Goal: Information Seeking & Learning: Learn about a topic

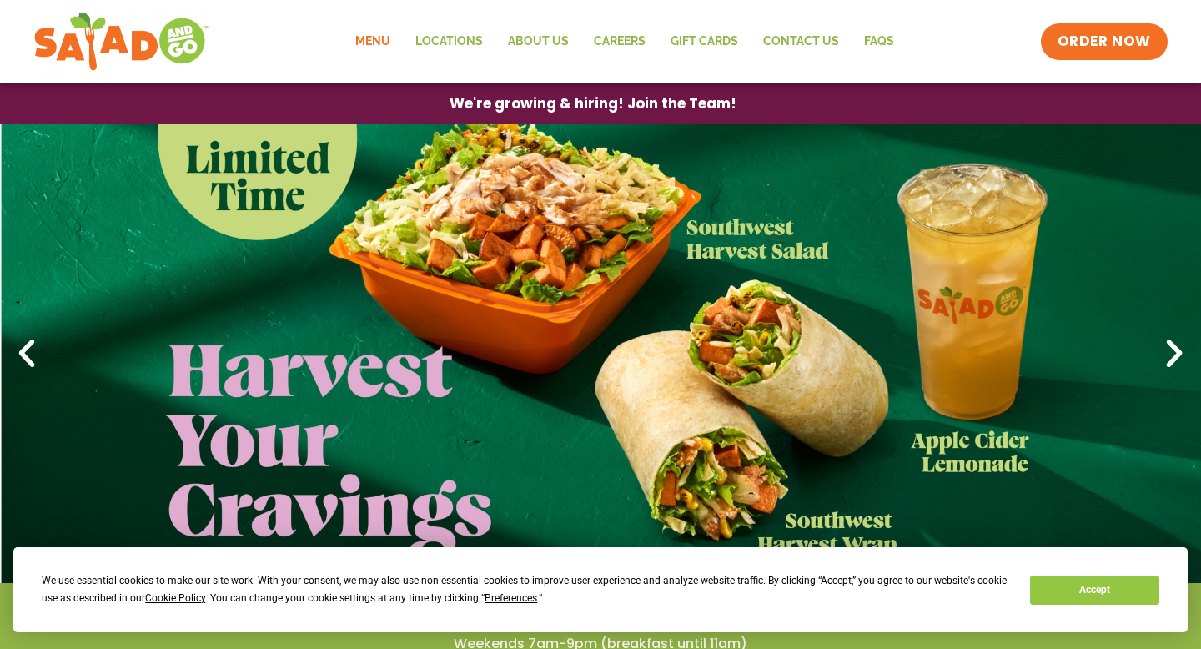
click at [377, 50] on link "Menu" at bounding box center [373, 42] width 60 height 38
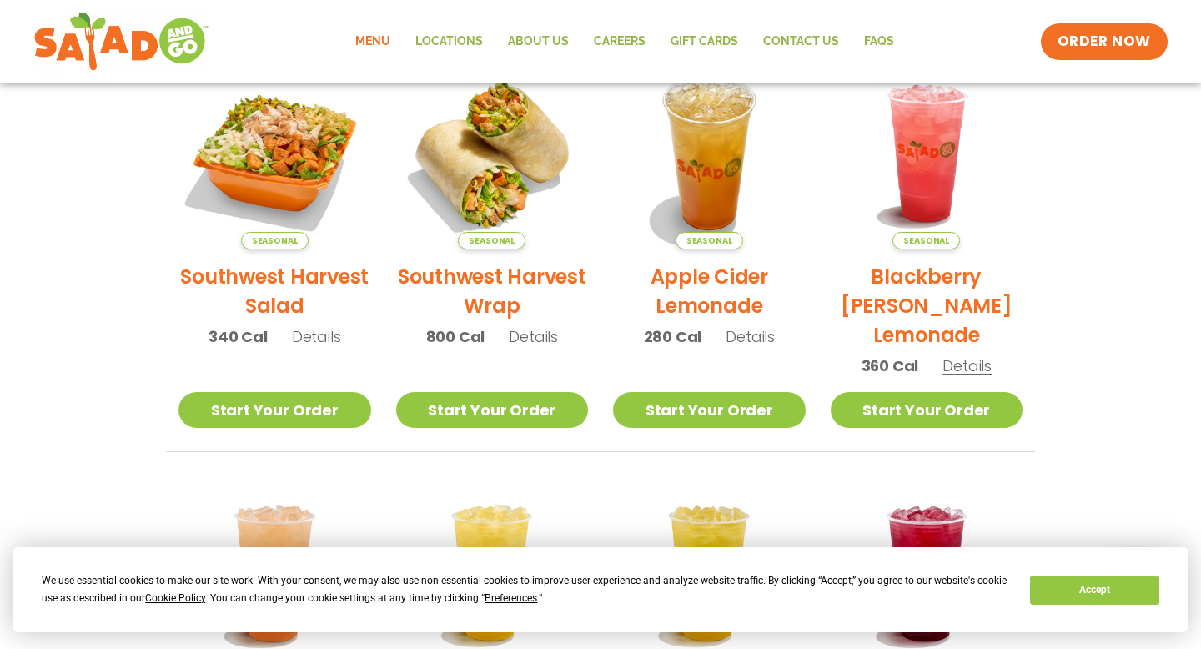
scroll to position [415, 0]
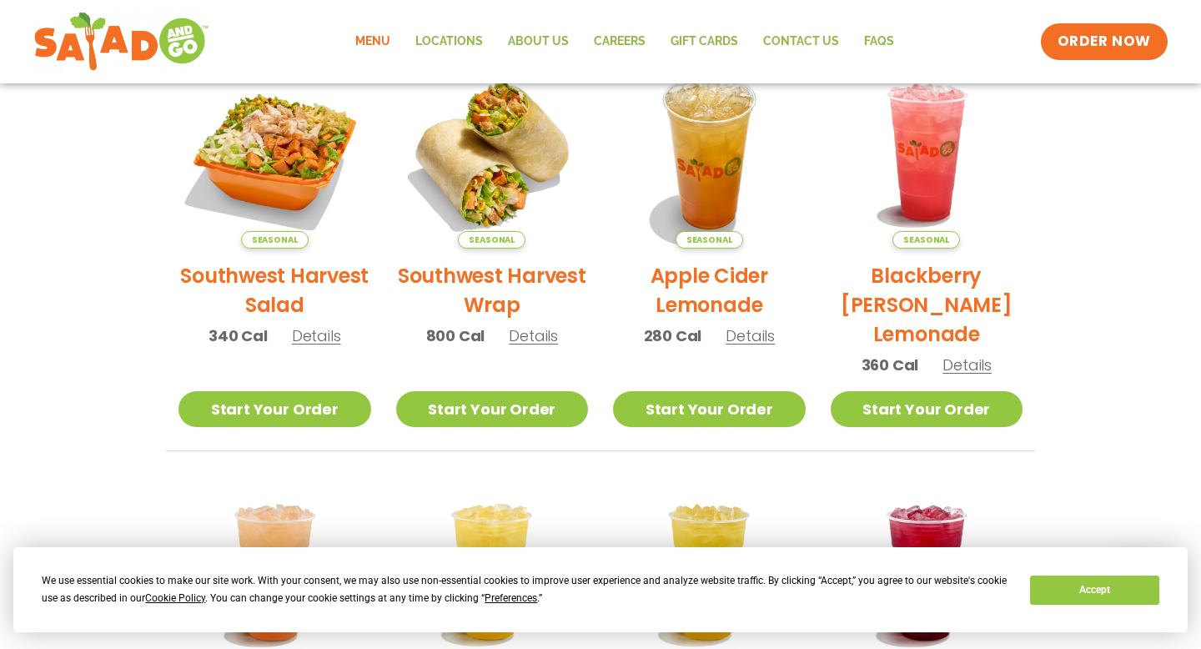
click at [530, 338] on span "Details" at bounding box center [533, 335] width 49 height 21
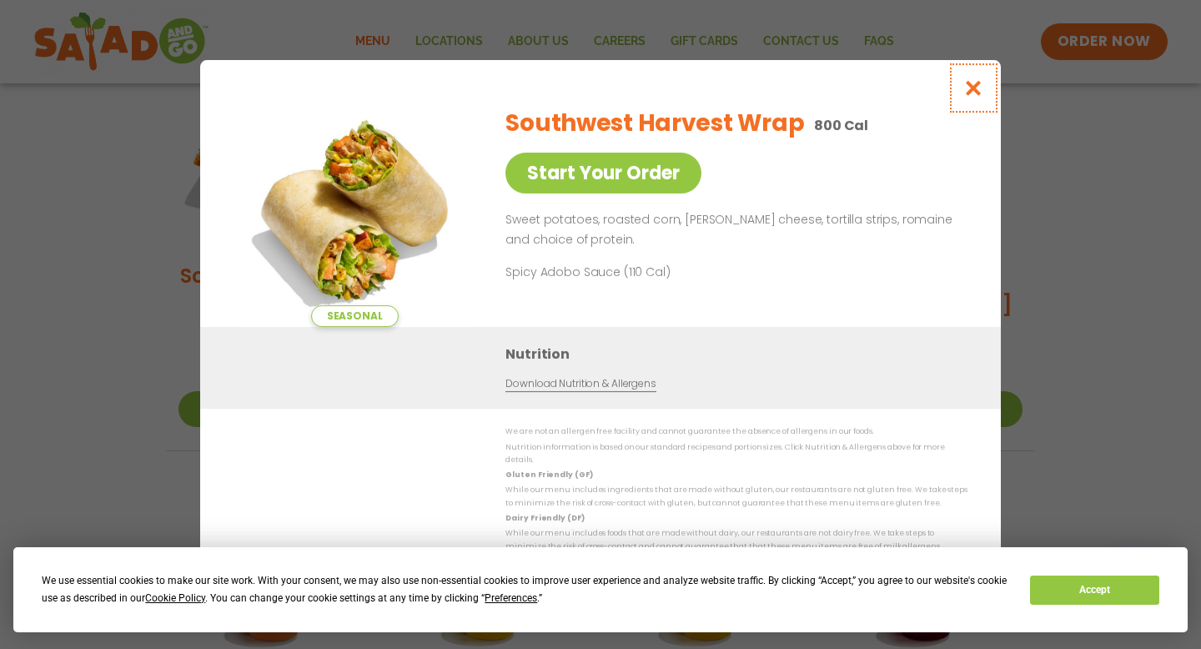
click at [975, 92] on icon "Close modal" at bounding box center [973, 88] width 21 height 18
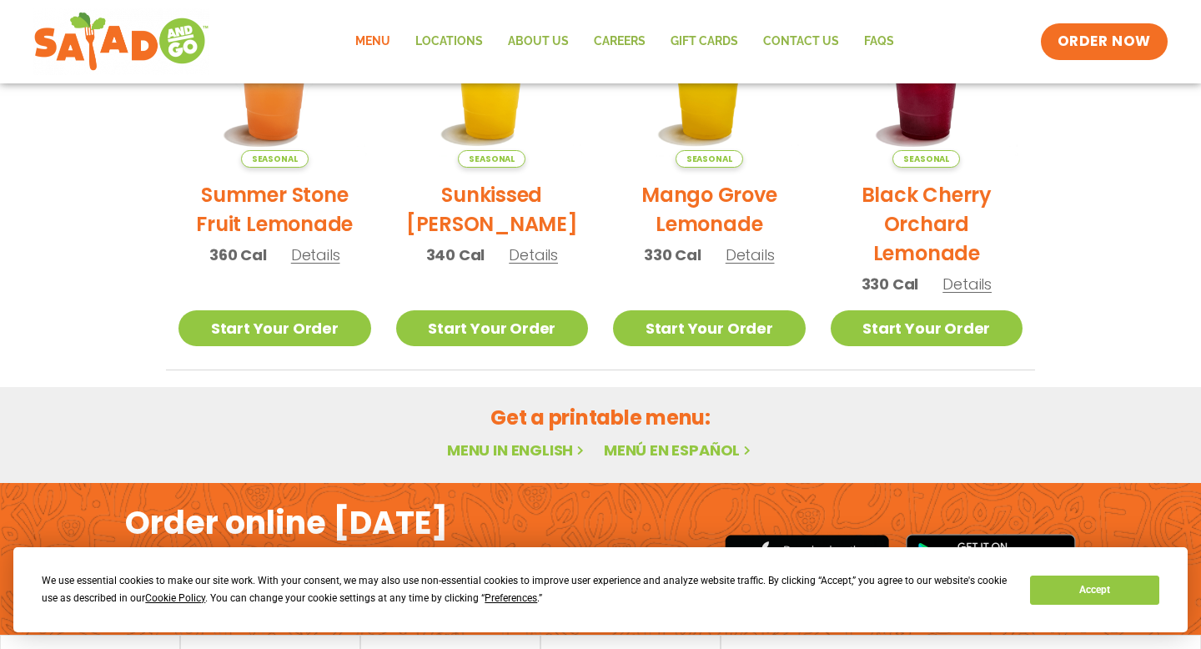
scroll to position [920, 0]
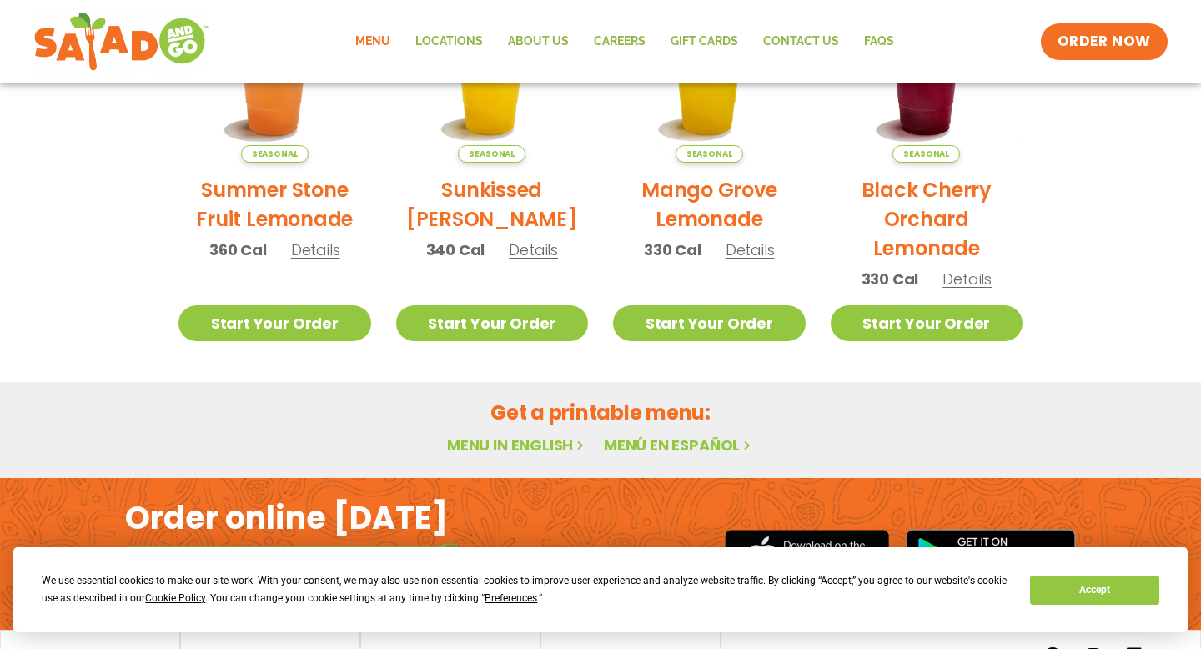
click at [544, 445] on link "Menu in English" at bounding box center [517, 444] width 140 height 21
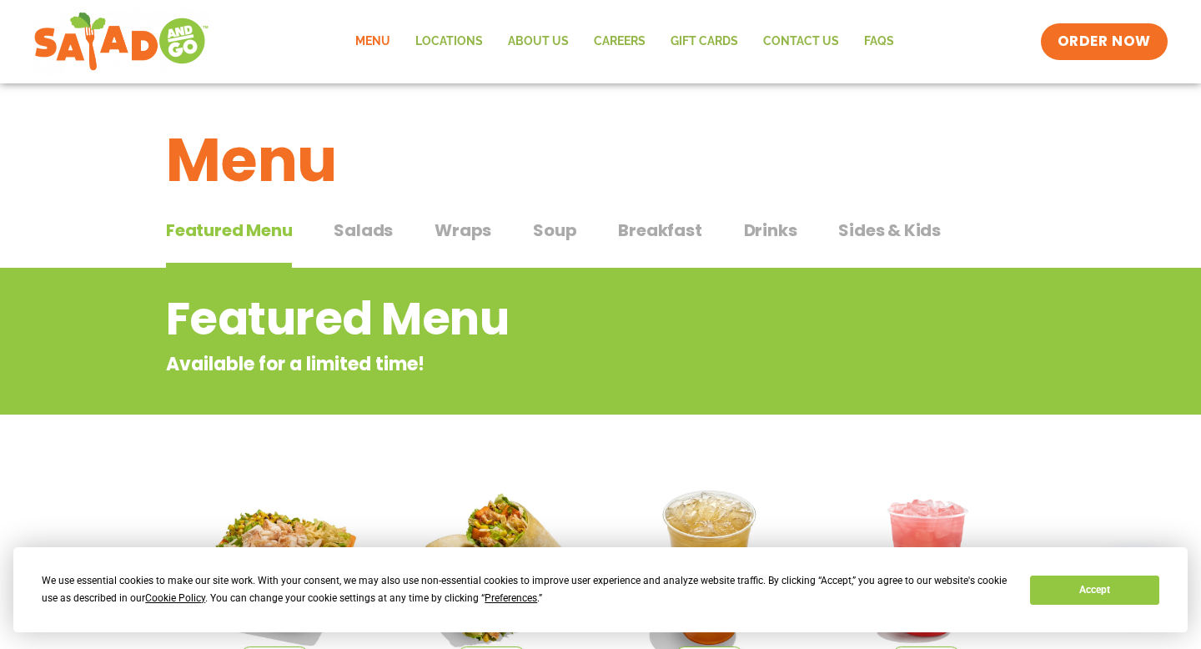
click at [377, 229] on span "Salads" at bounding box center [362, 230] width 59 height 25
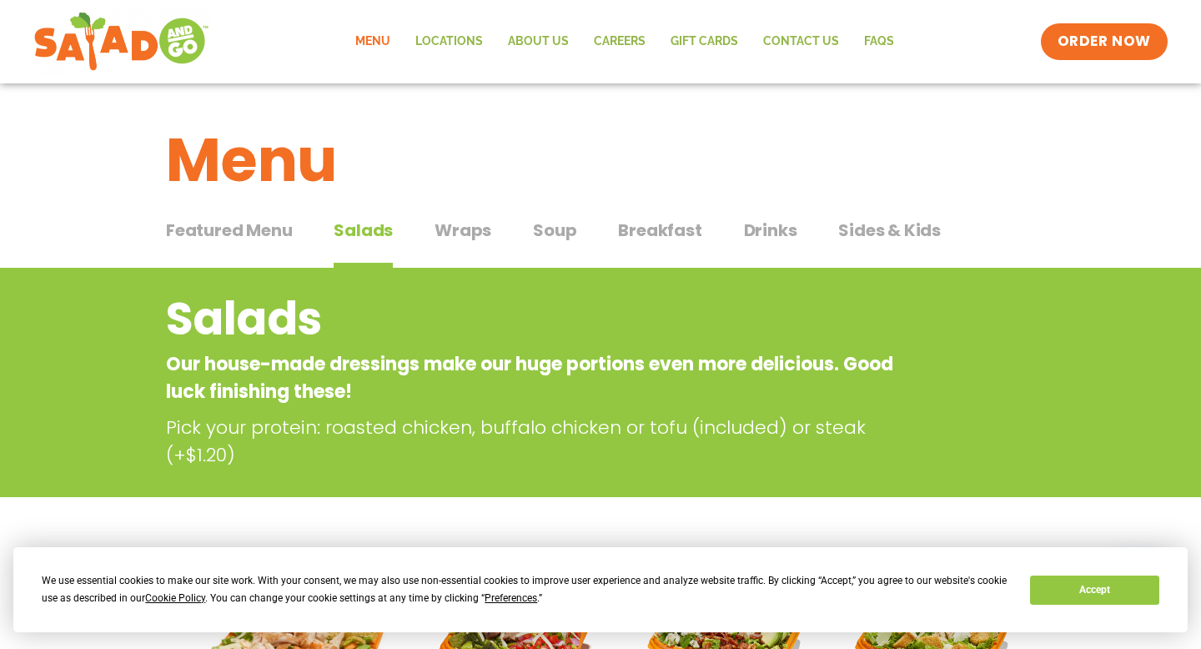
click at [482, 229] on span "Wraps" at bounding box center [462, 230] width 57 height 25
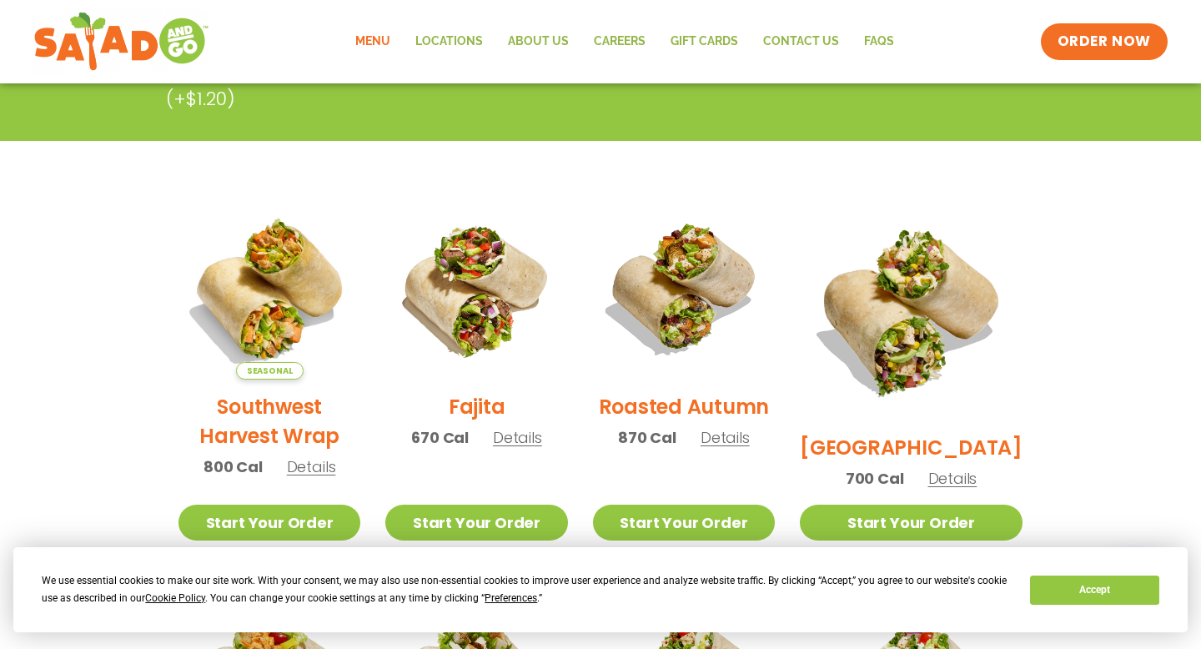
scroll to position [329, 0]
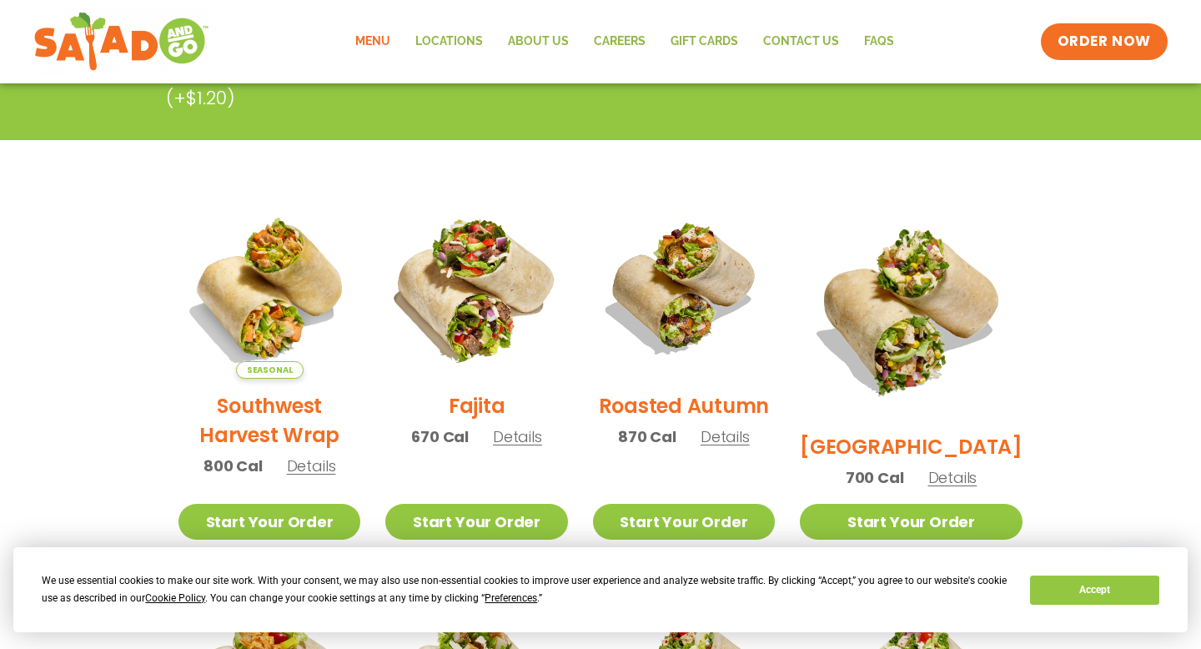
click at [493, 346] on img at bounding box center [475, 287] width 213 height 213
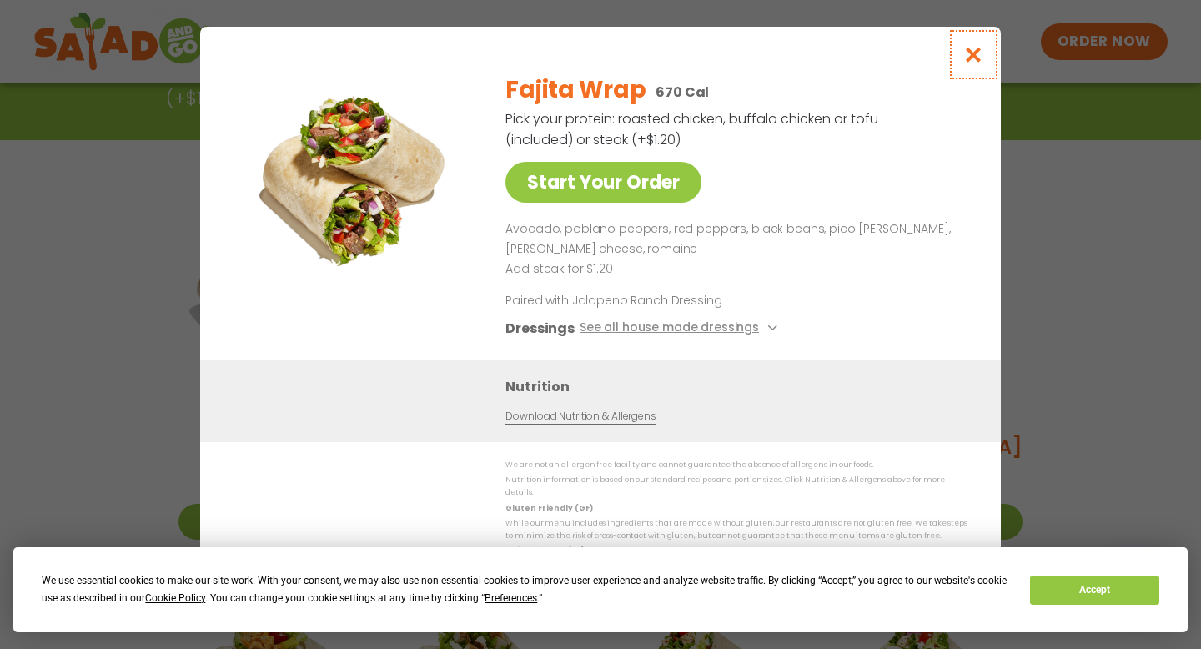
click at [979, 61] on icon "Close modal" at bounding box center [973, 55] width 21 height 18
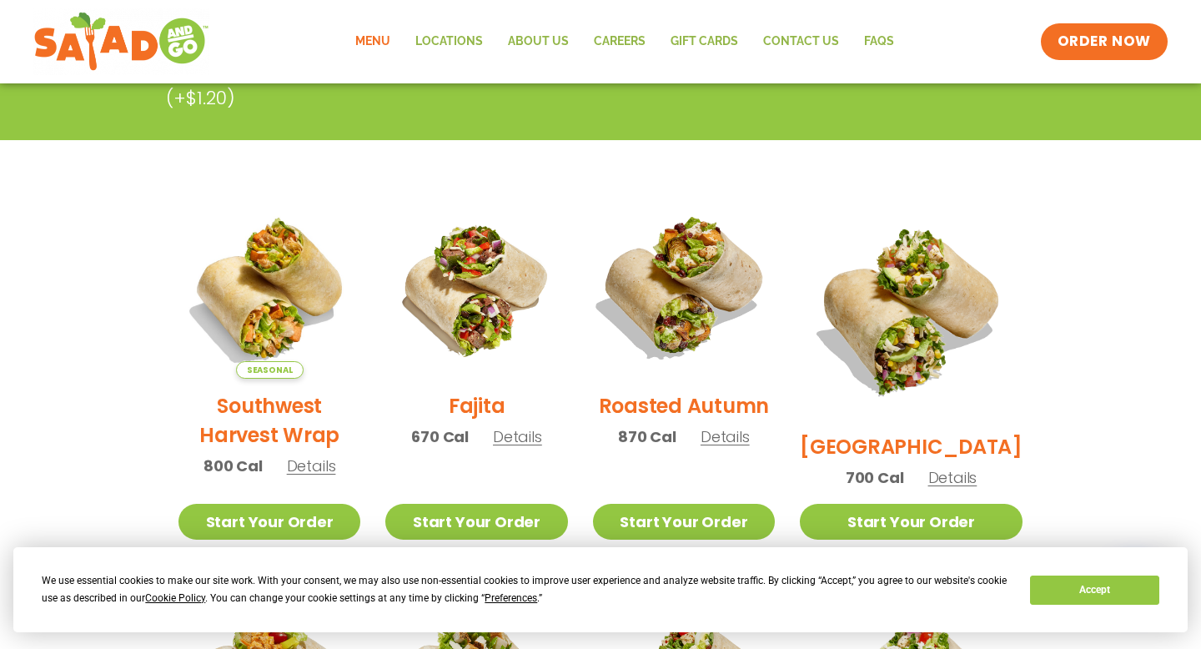
click at [697, 353] on img at bounding box center [683, 287] width 213 height 213
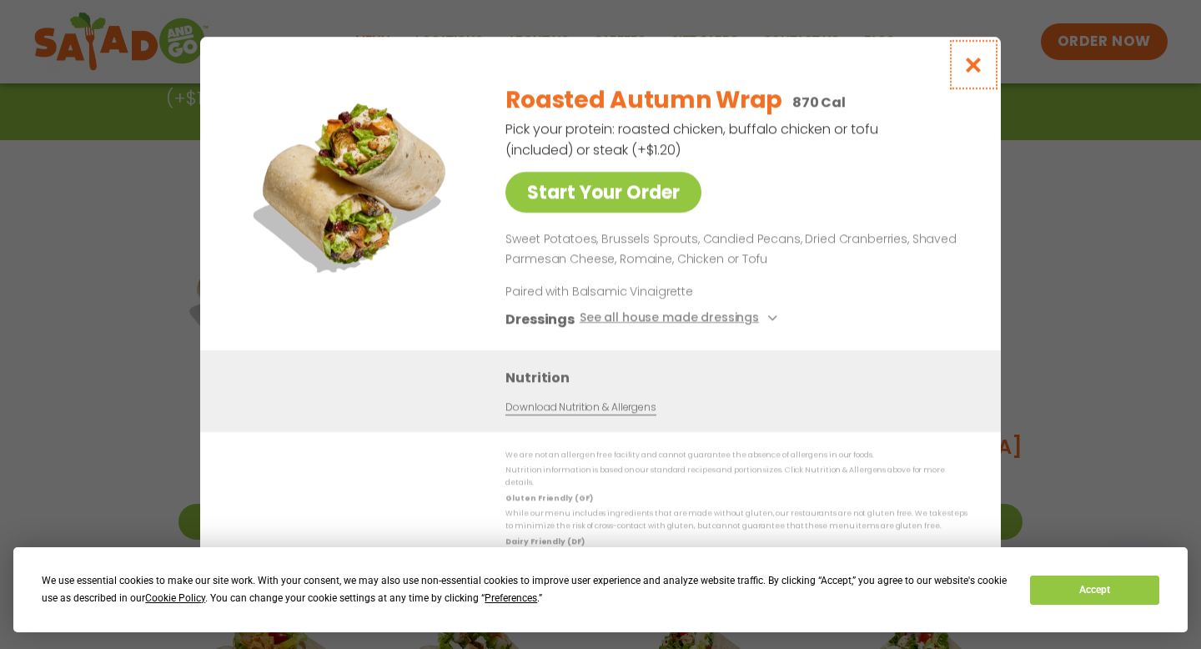
click at [979, 67] on icon "Close modal" at bounding box center [973, 65] width 21 height 18
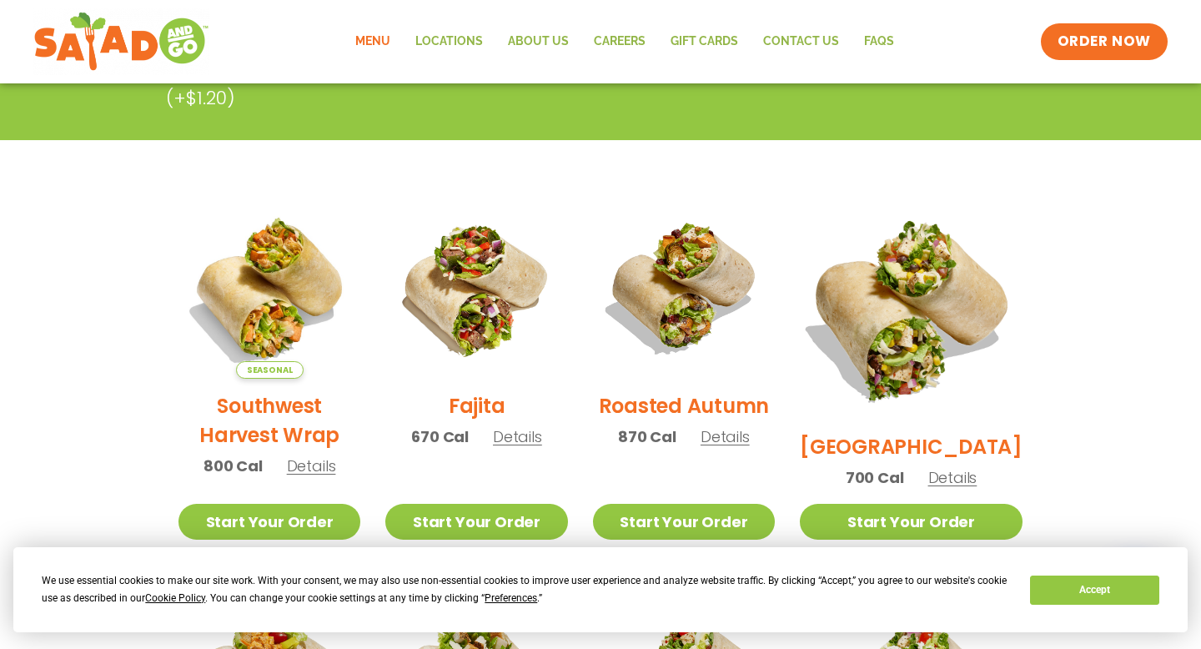
click at [933, 303] on img at bounding box center [910, 308] width 261 height 261
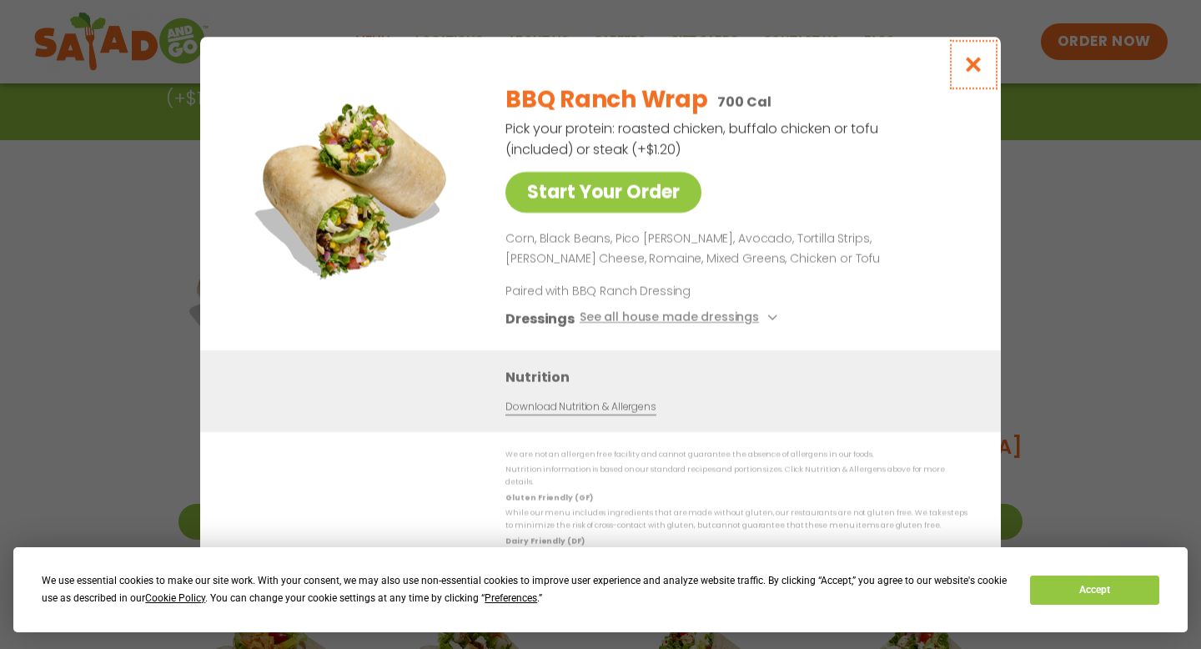
click at [974, 73] on icon "Close modal" at bounding box center [973, 65] width 21 height 18
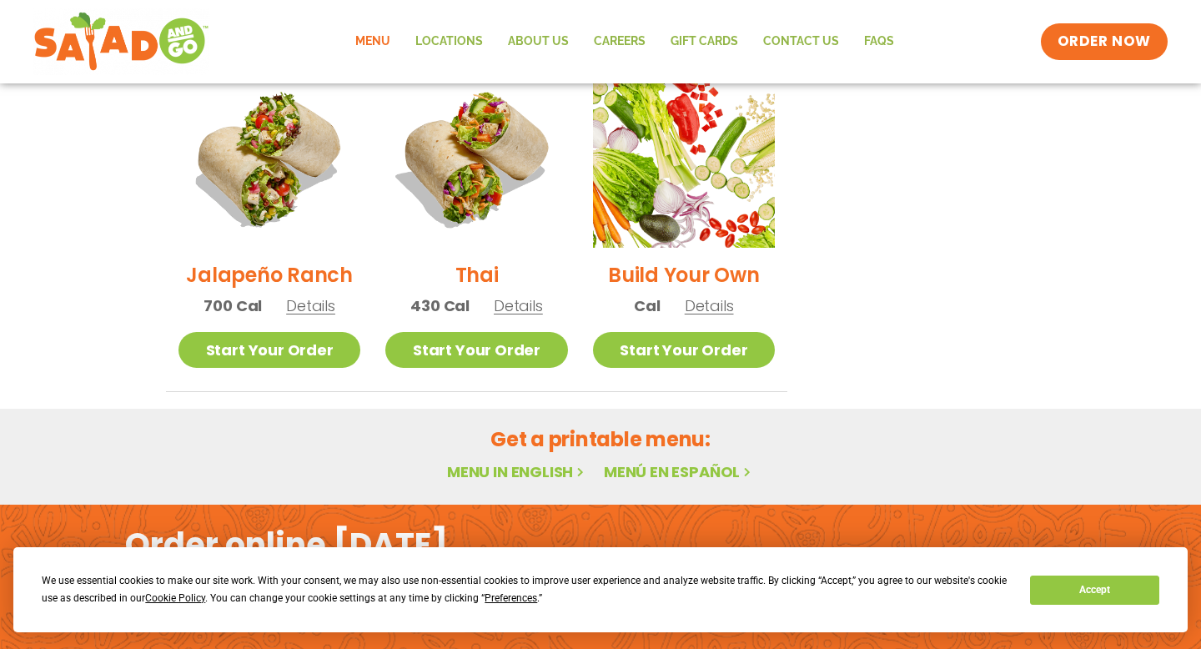
scroll to position [1245, 0]
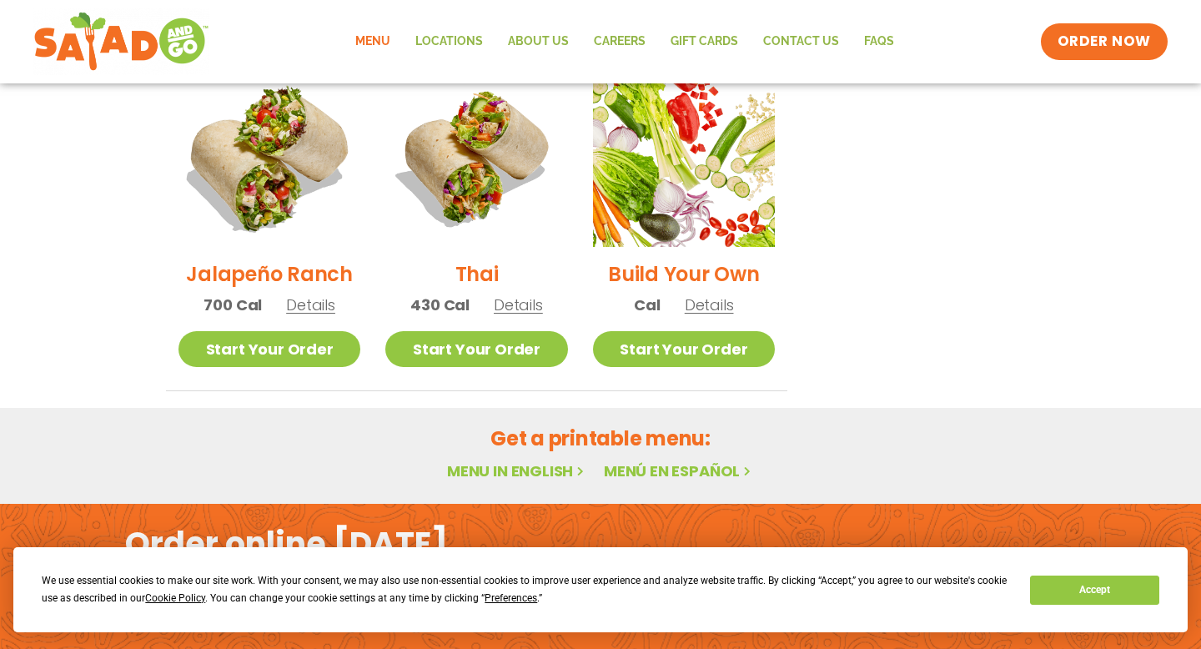
click at [313, 193] on img at bounding box center [269, 155] width 213 height 213
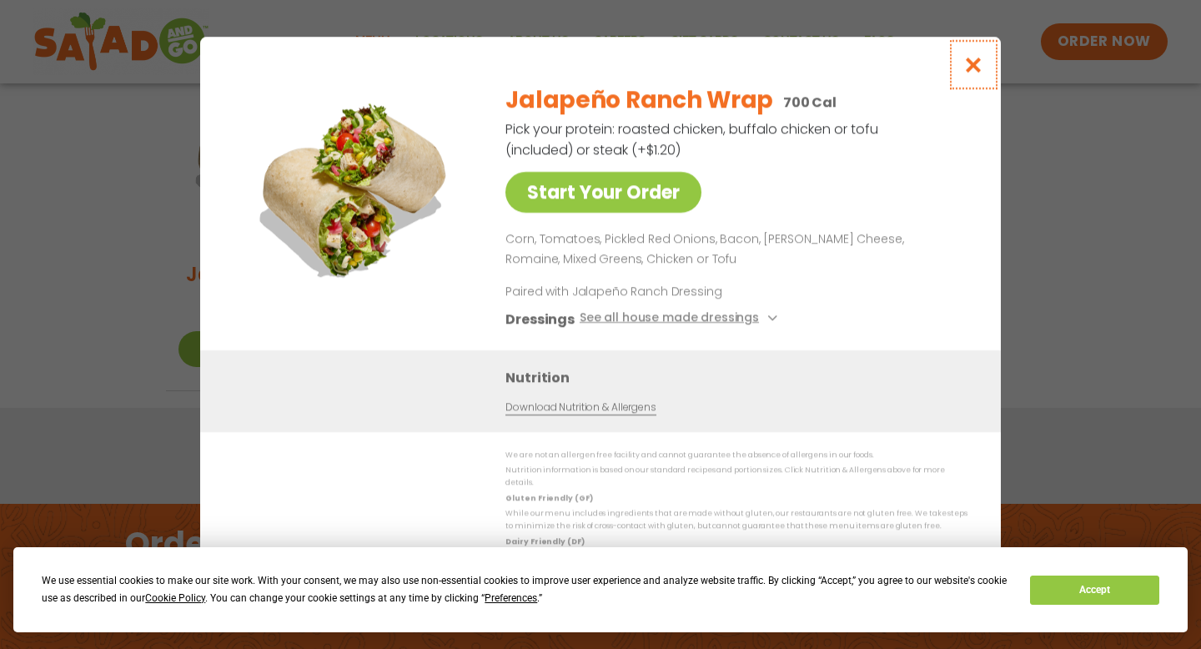
click at [975, 69] on icon "Close modal" at bounding box center [973, 65] width 21 height 18
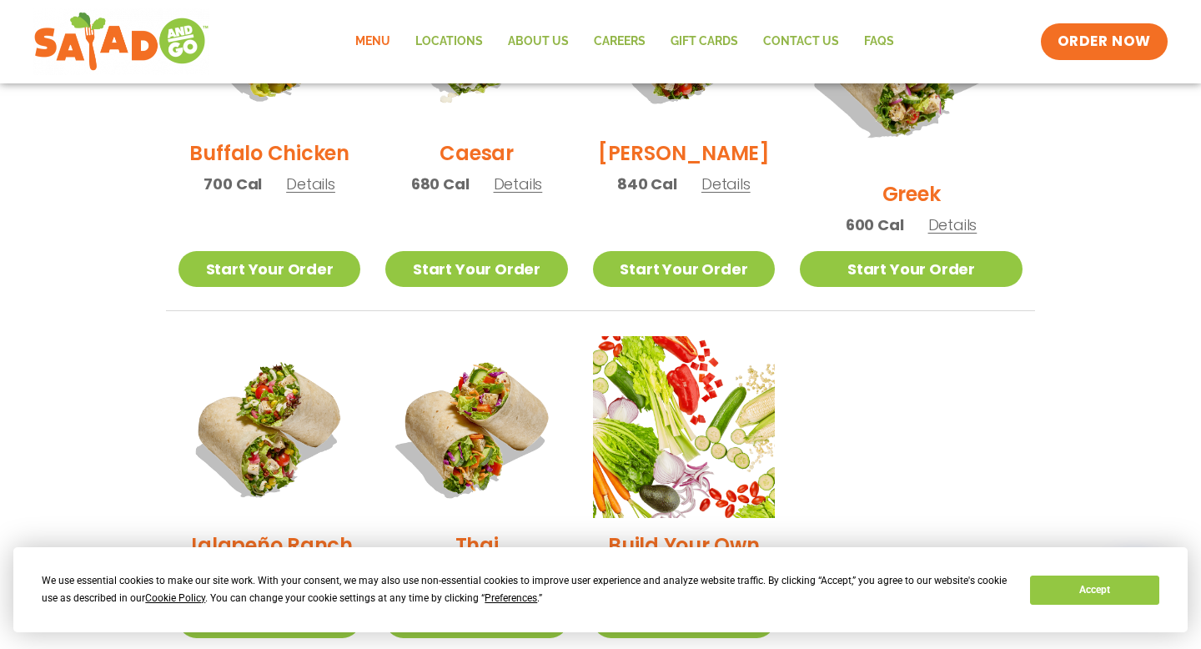
scroll to position [965, 0]
